Goal: Task Accomplishment & Management: Use online tool/utility

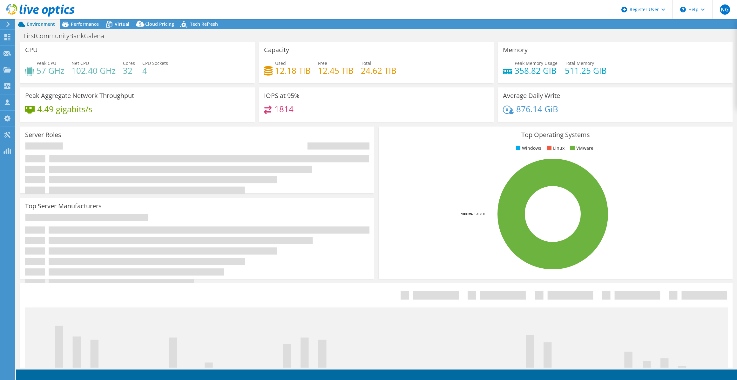
select select "USD"
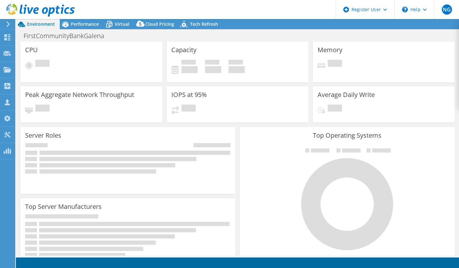
select select "USD"
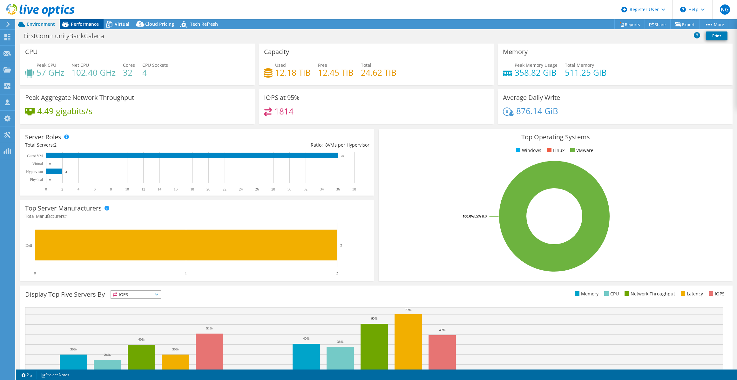
click at [89, 23] on span "Performance" at bounding box center [85, 24] width 28 height 6
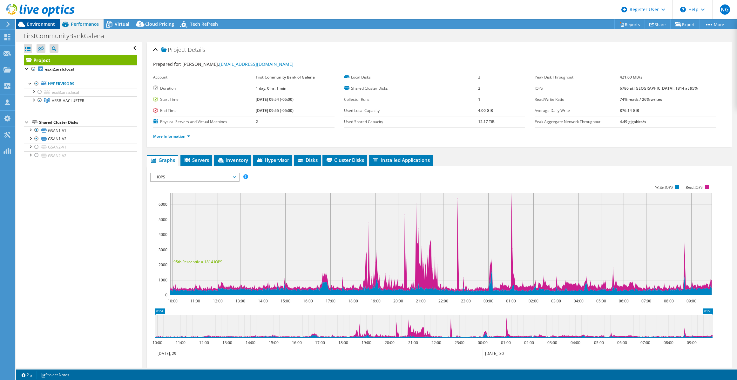
click at [51, 27] on div "Environment" at bounding box center [38, 24] width 44 height 10
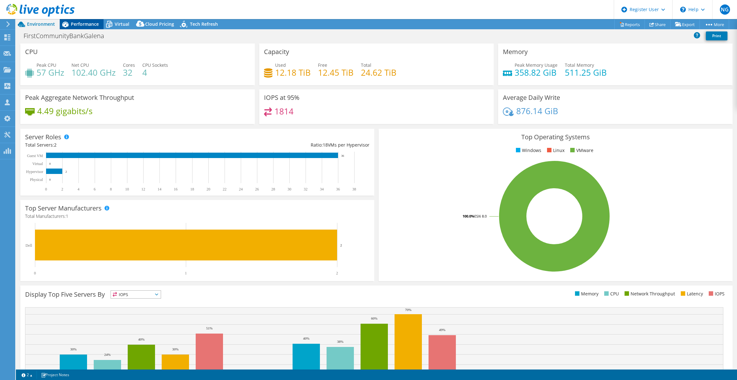
click at [99, 24] on div "Performance" at bounding box center [82, 24] width 44 height 10
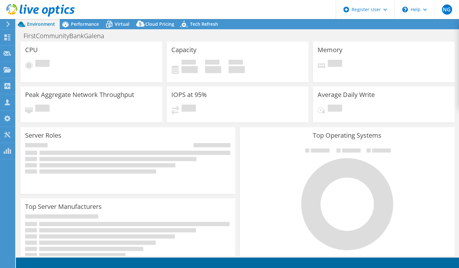
select select "USD"
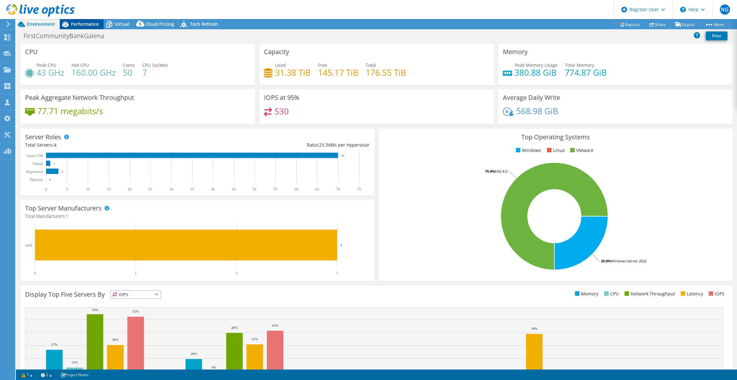
click at [72, 24] on span "Performance" at bounding box center [85, 24] width 28 height 6
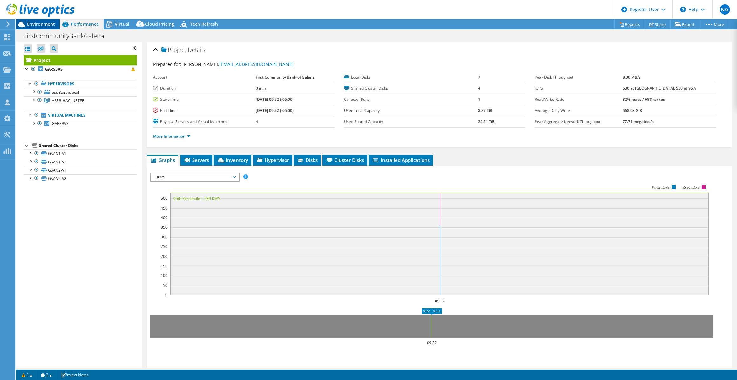
click at [45, 25] on span "Environment" at bounding box center [41, 24] width 28 height 6
